Goal: Navigation & Orientation: Find specific page/section

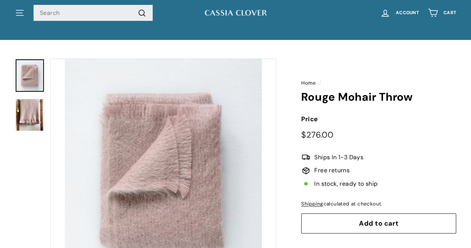
scroll to position [15, 0]
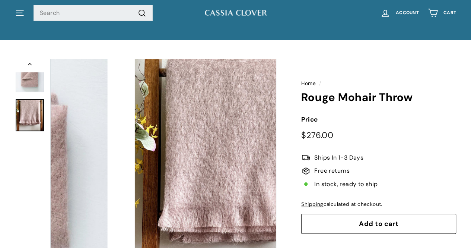
click at [29, 117] on img at bounding box center [30, 115] width 28 height 32
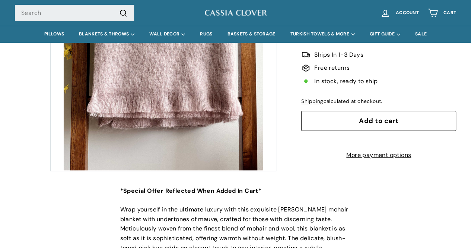
scroll to position [0, 0]
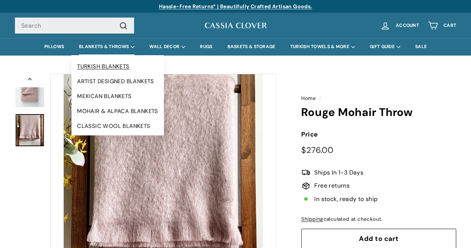
click at [112, 67] on link "TURKISH BLANKETS" at bounding box center [117, 66] width 92 height 15
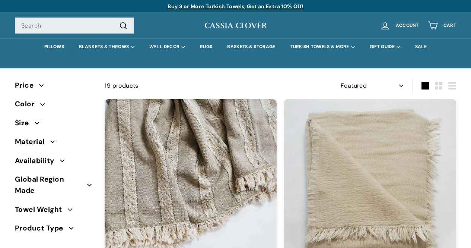
select select "manual"
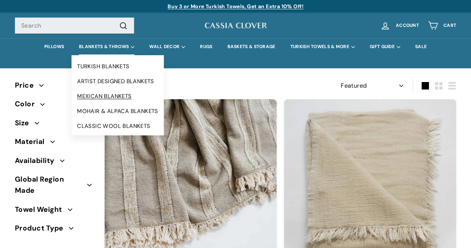
click at [110, 95] on link "MEXICAN BLANKETS" at bounding box center [117, 96] width 92 height 15
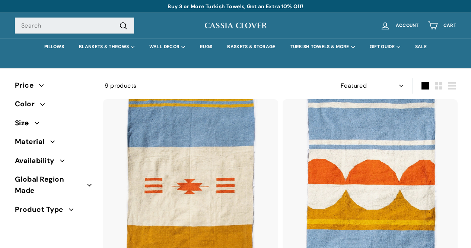
select select "manual"
click at [98, 53] on summary "BLANKETS & THROWS" at bounding box center [106, 46] width 70 height 17
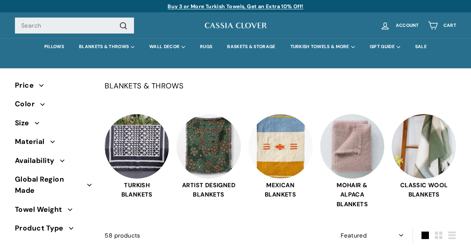
select select "manual"
click at [90, 48] on summary "BLANKETS & THROWS" at bounding box center [106, 46] width 70 height 17
select select "manual"
click at [86, 48] on summary "BLANKETS & THROWS" at bounding box center [106, 46] width 70 height 17
select select "manual"
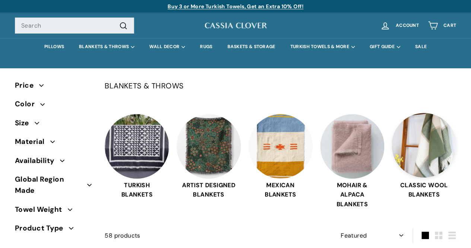
click at [424, 138] on img at bounding box center [424, 145] width 64 height 64
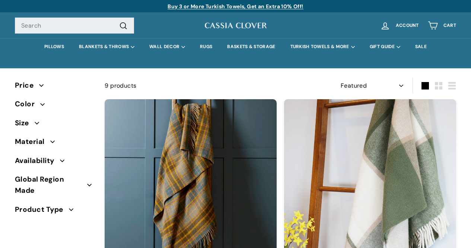
select select "manual"
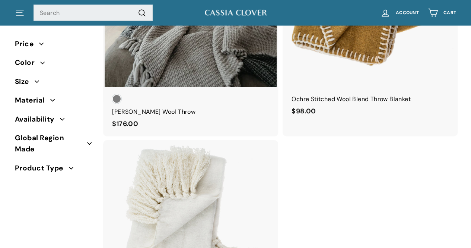
scroll to position [846, 0]
